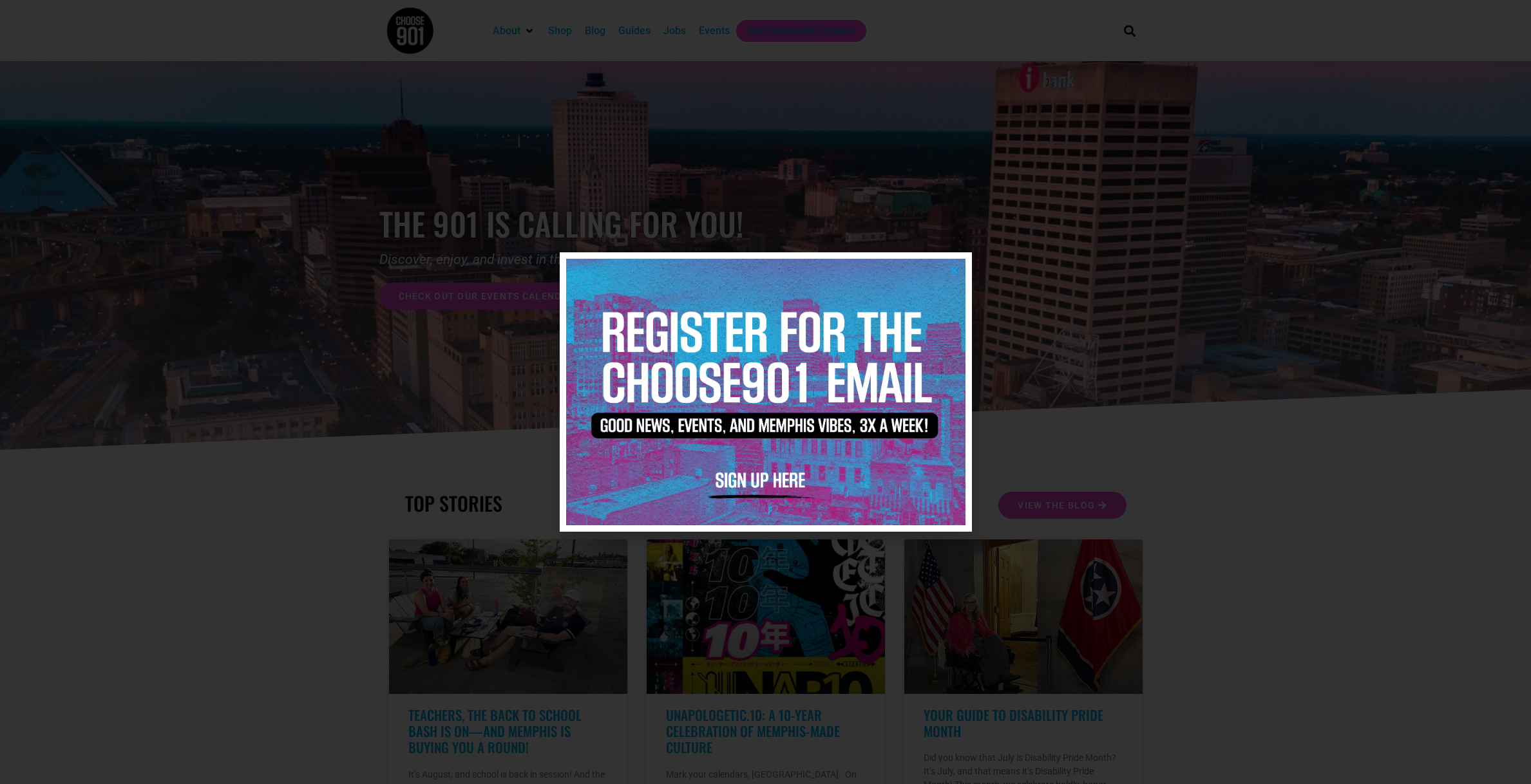
click at [1055, 278] on div at bounding box center [765, 392] width 1531 height 784
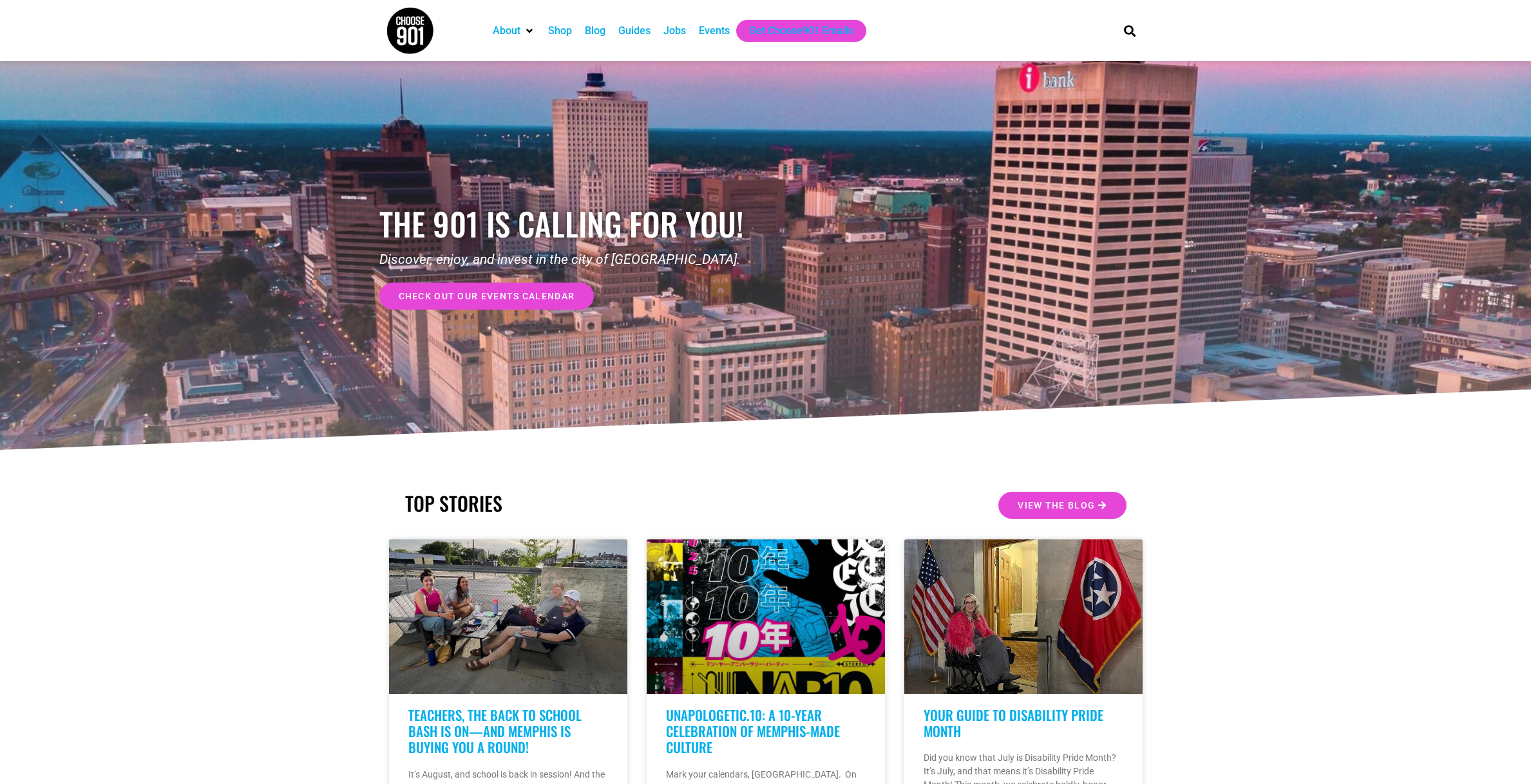
click at [686, 29] on div "Jobs" at bounding box center [674, 30] width 22 height 15
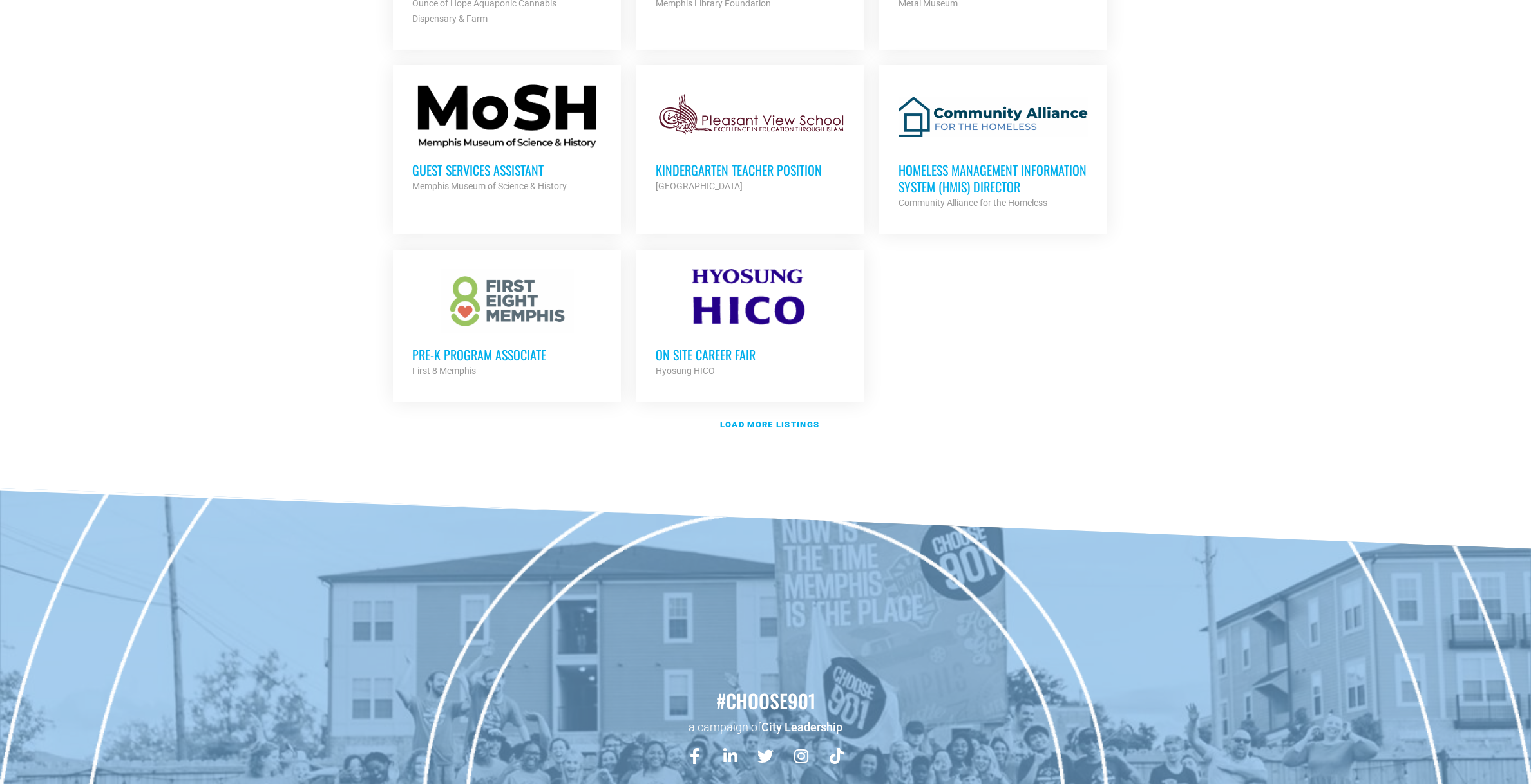
scroll to position [1637, 0]
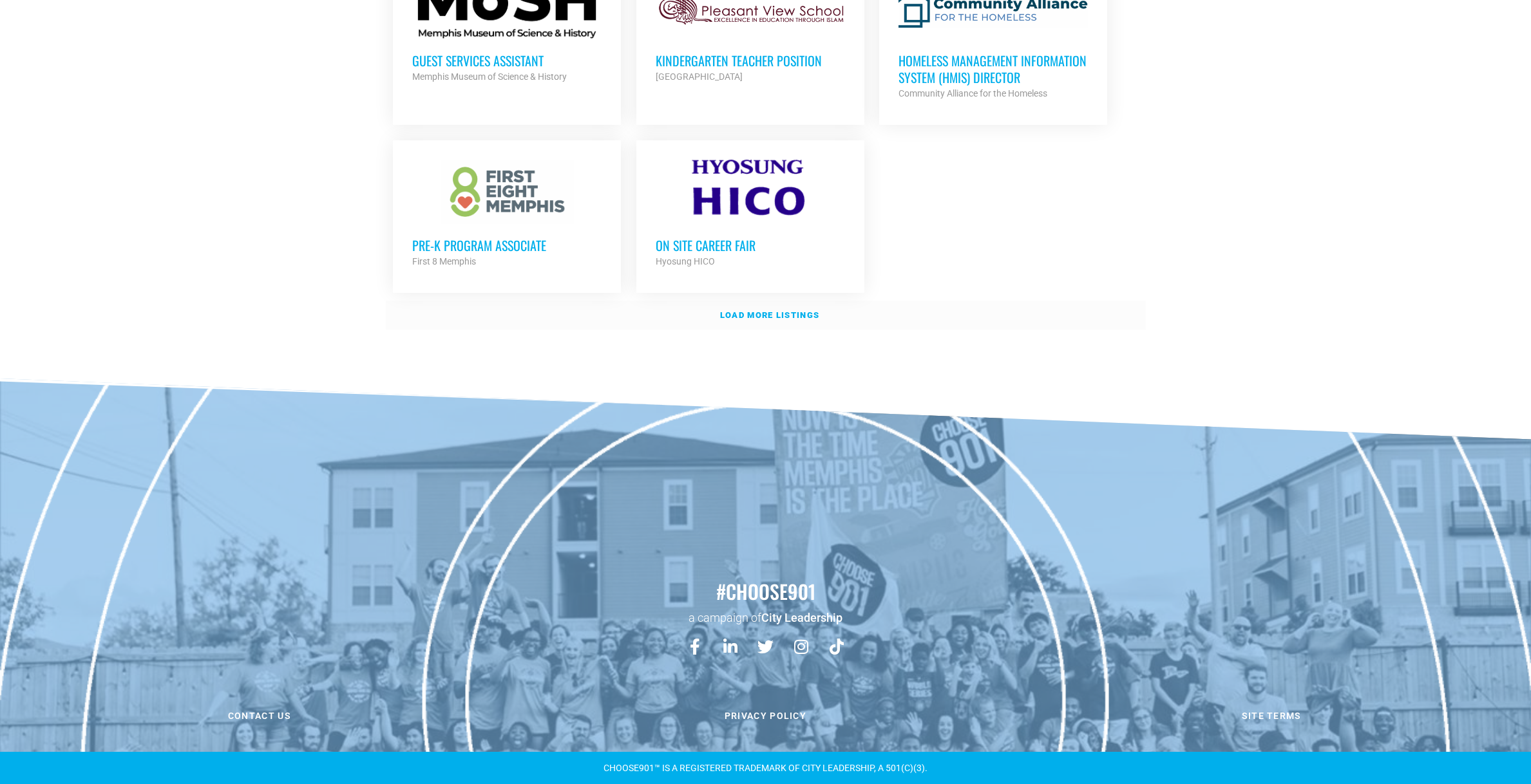
click at [760, 320] on strong "Load more listings" at bounding box center [769, 315] width 100 height 10
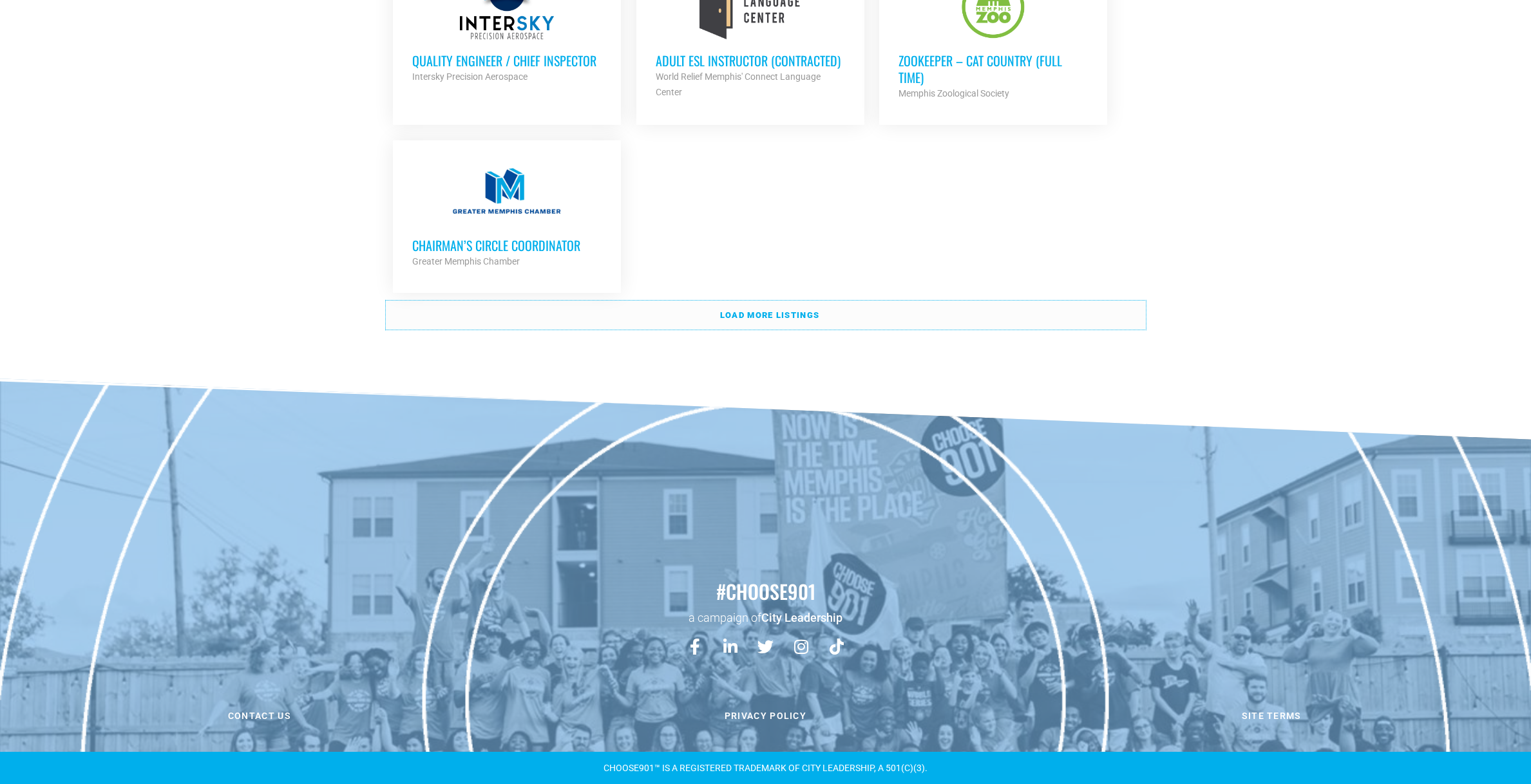
scroll to position [2971, 0]
click at [748, 320] on strong "Load more listings" at bounding box center [769, 315] width 100 height 10
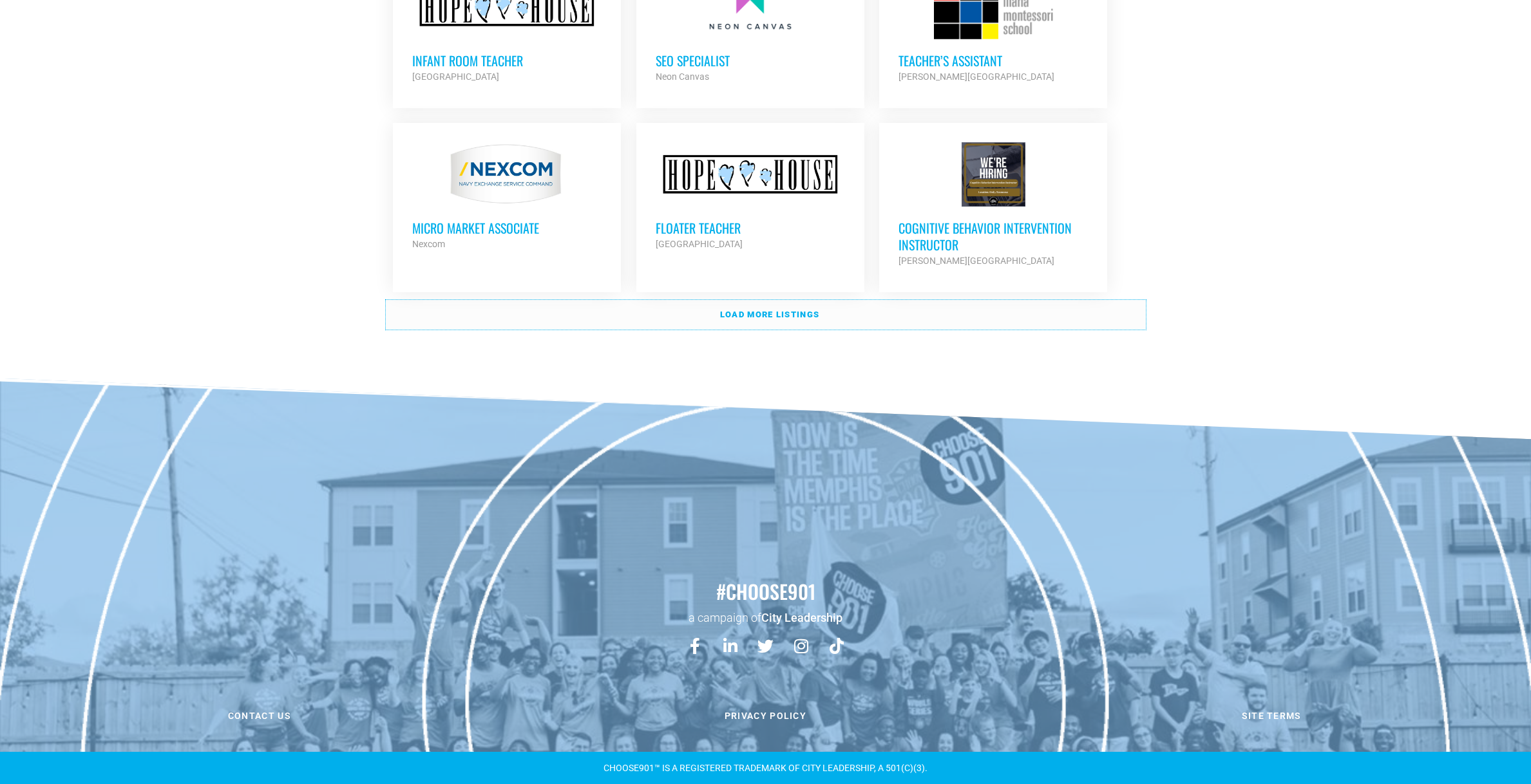
scroll to position [4105, 0]
click at [770, 319] on strong "Load more listings" at bounding box center [769, 314] width 100 height 10
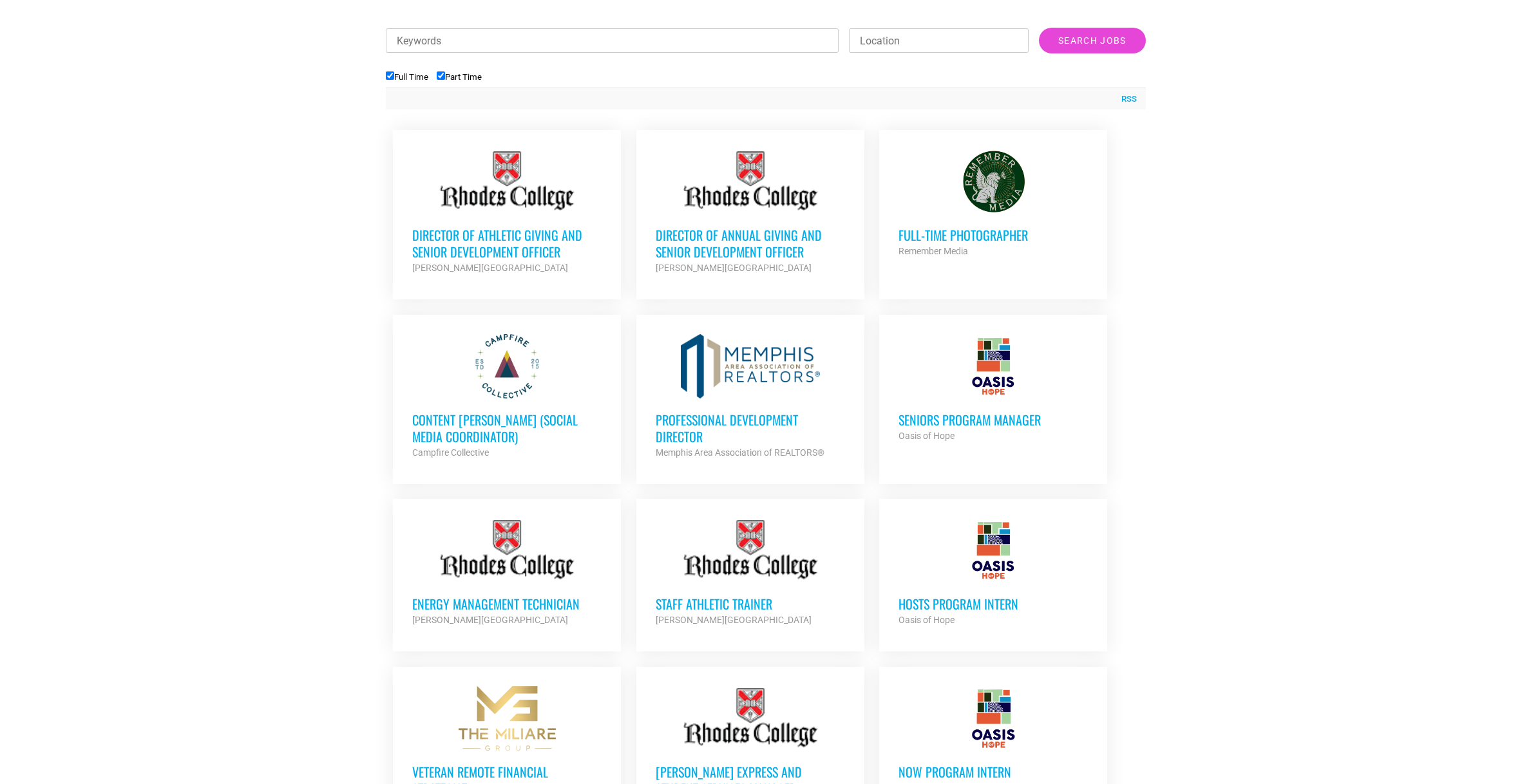
scroll to position [0, 0]
